Goal: Transaction & Acquisition: Book appointment/travel/reservation

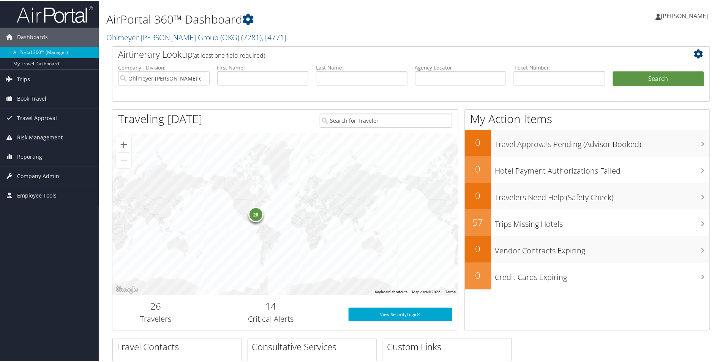
click at [686, 14] on span "[PERSON_NAME]" at bounding box center [684, 15] width 47 height 8
click at [35, 99] on span "Book Travel" at bounding box center [31, 97] width 29 height 19
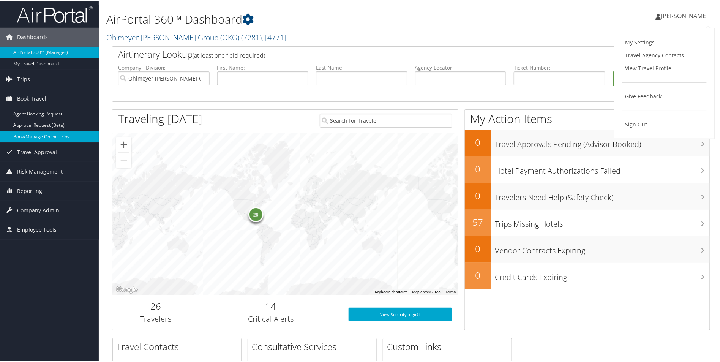
click at [36, 139] on link "Book/Manage Online Trips" at bounding box center [49, 135] width 99 height 11
